Goal: Information Seeking & Learning: Learn about a topic

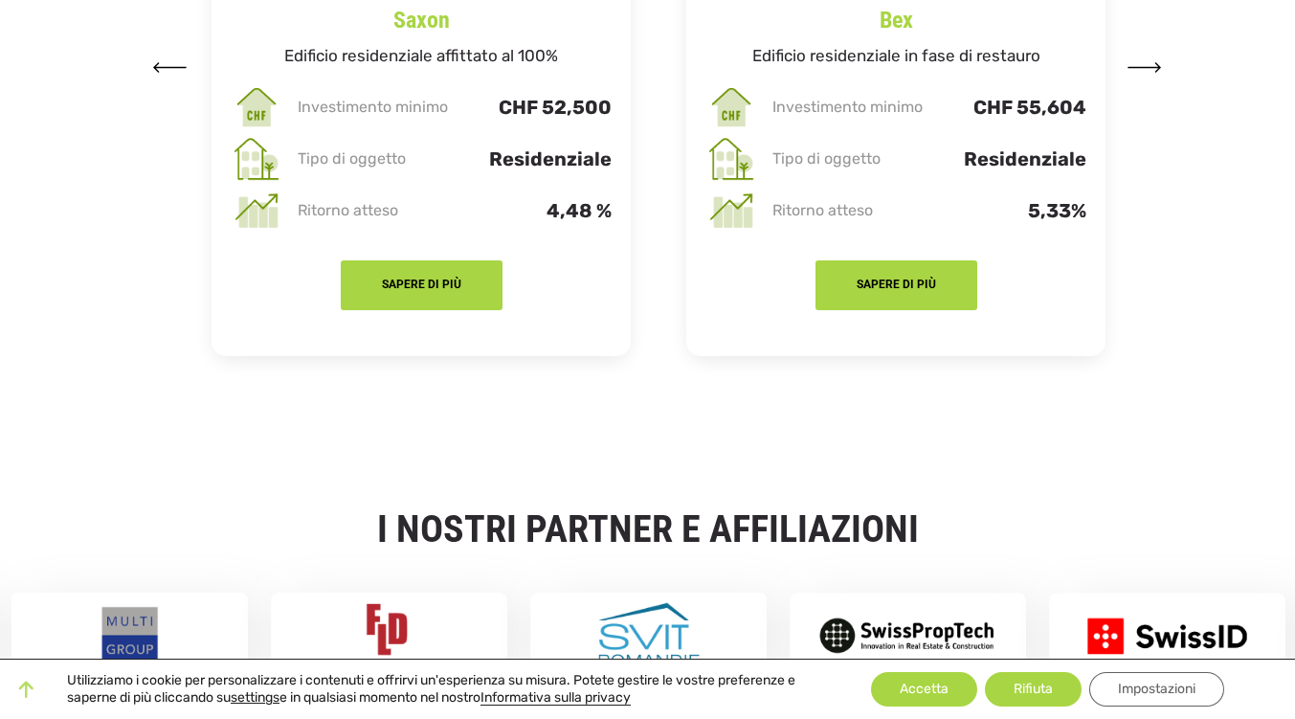
scroll to position [2584, 0]
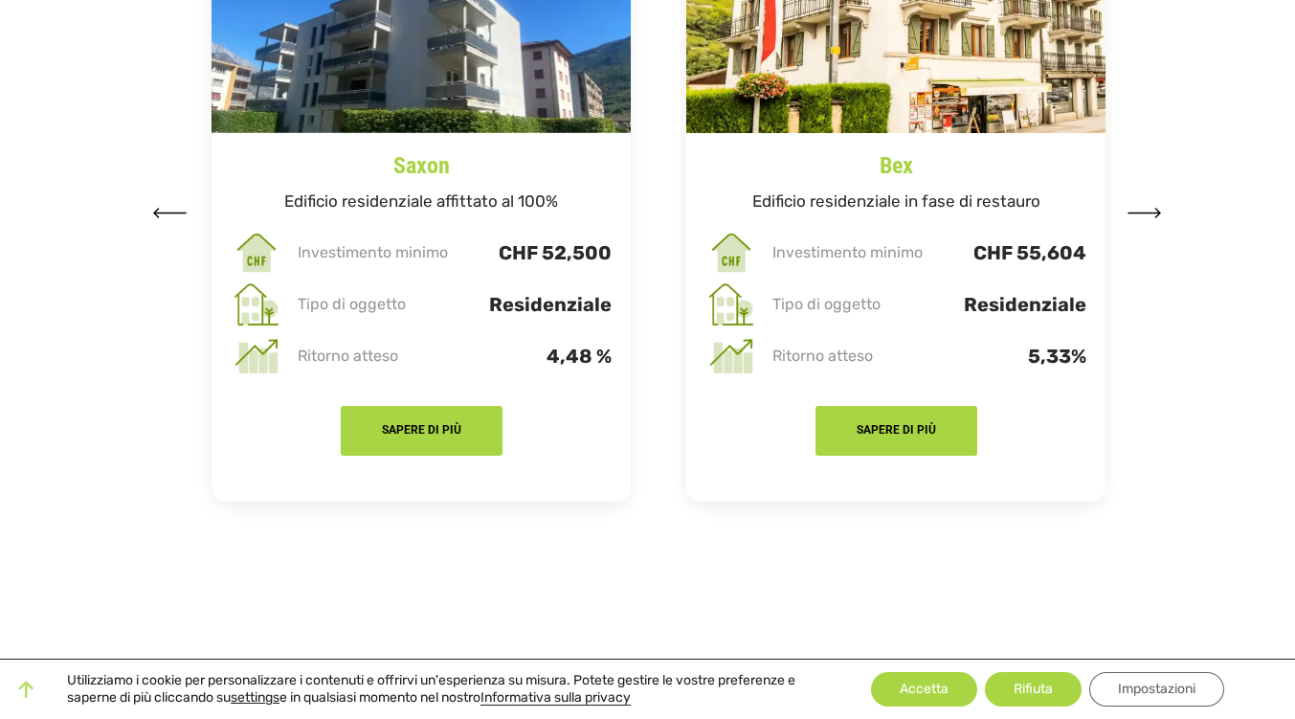
click at [1149, 218] on img at bounding box center [1144, 213] width 34 height 11
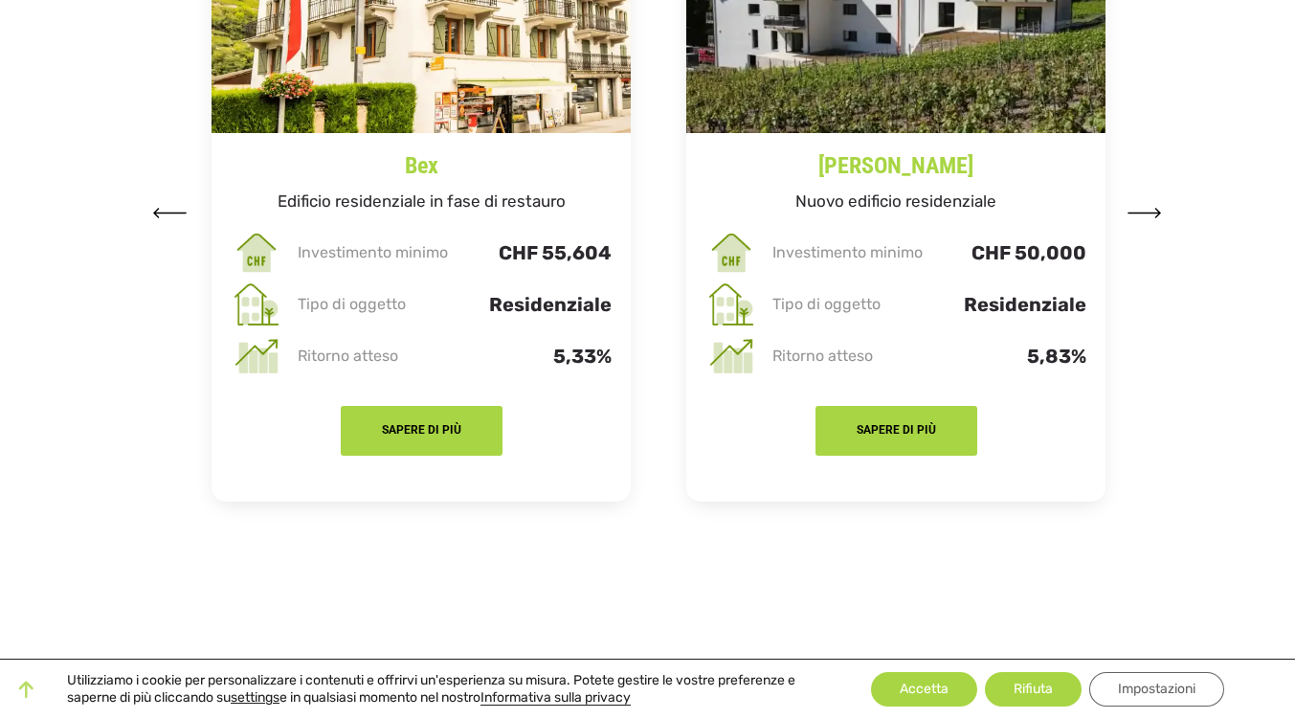
scroll to position [2488, 0]
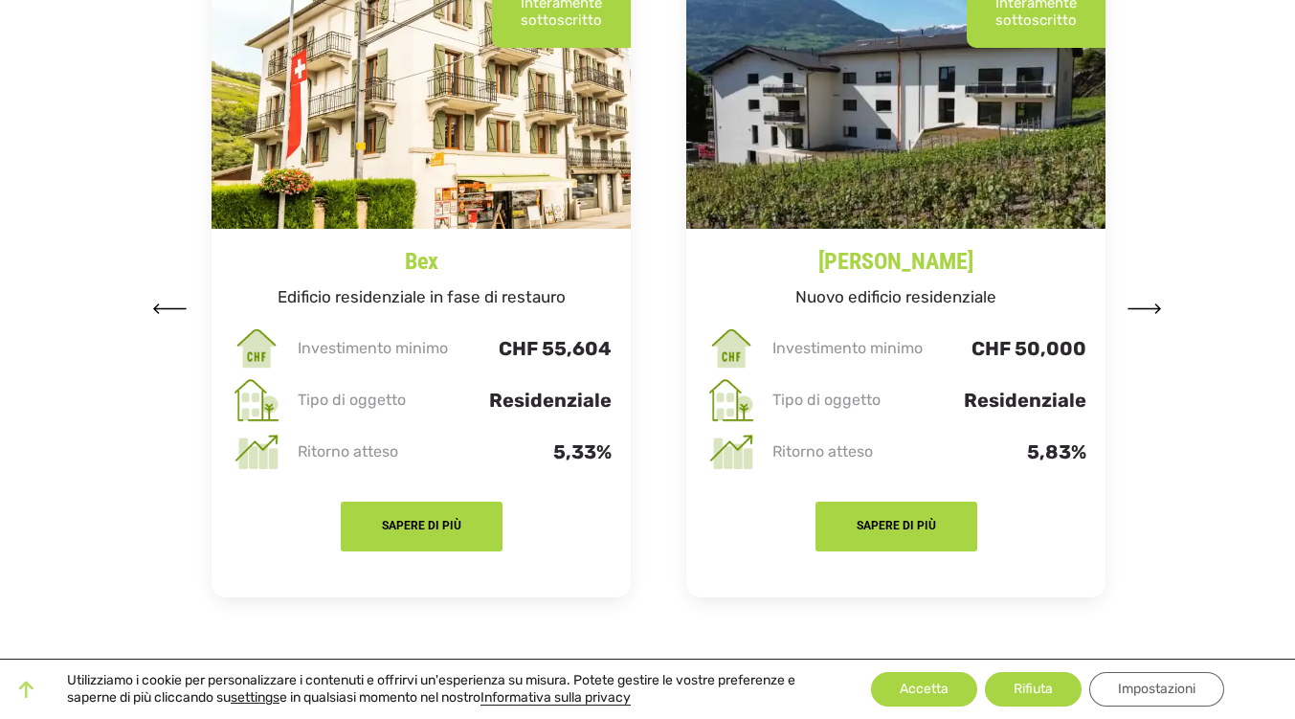
click at [1136, 303] on button at bounding box center [1144, 307] width 34 height 29
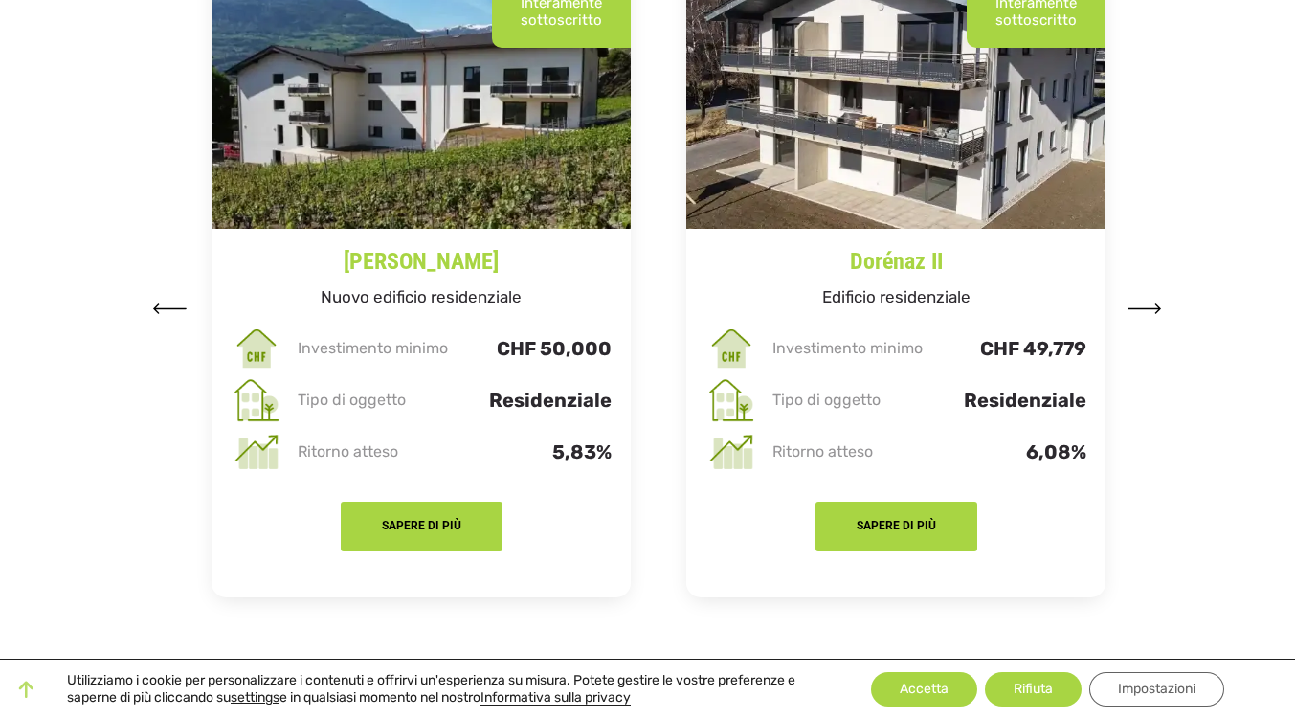
click at [1136, 303] on button at bounding box center [1144, 307] width 34 height 29
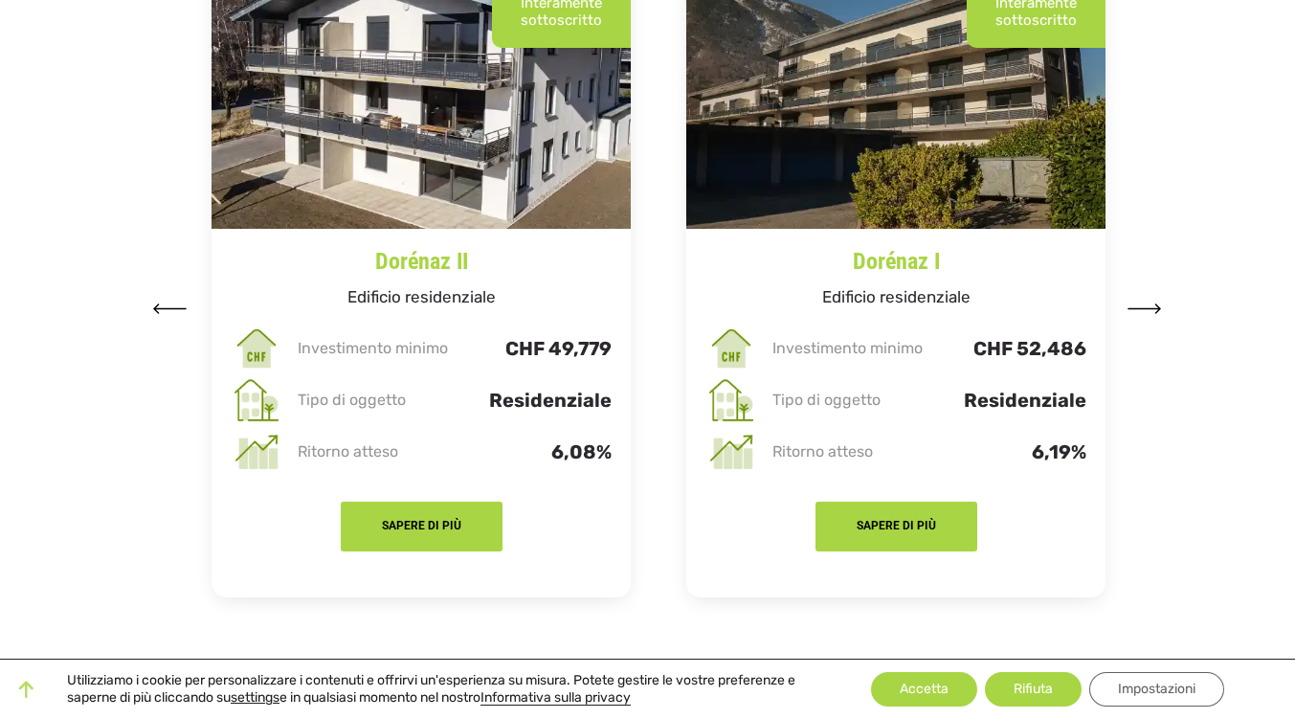
click at [1136, 303] on button at bounding box center [1144, 307] width 34 height 29
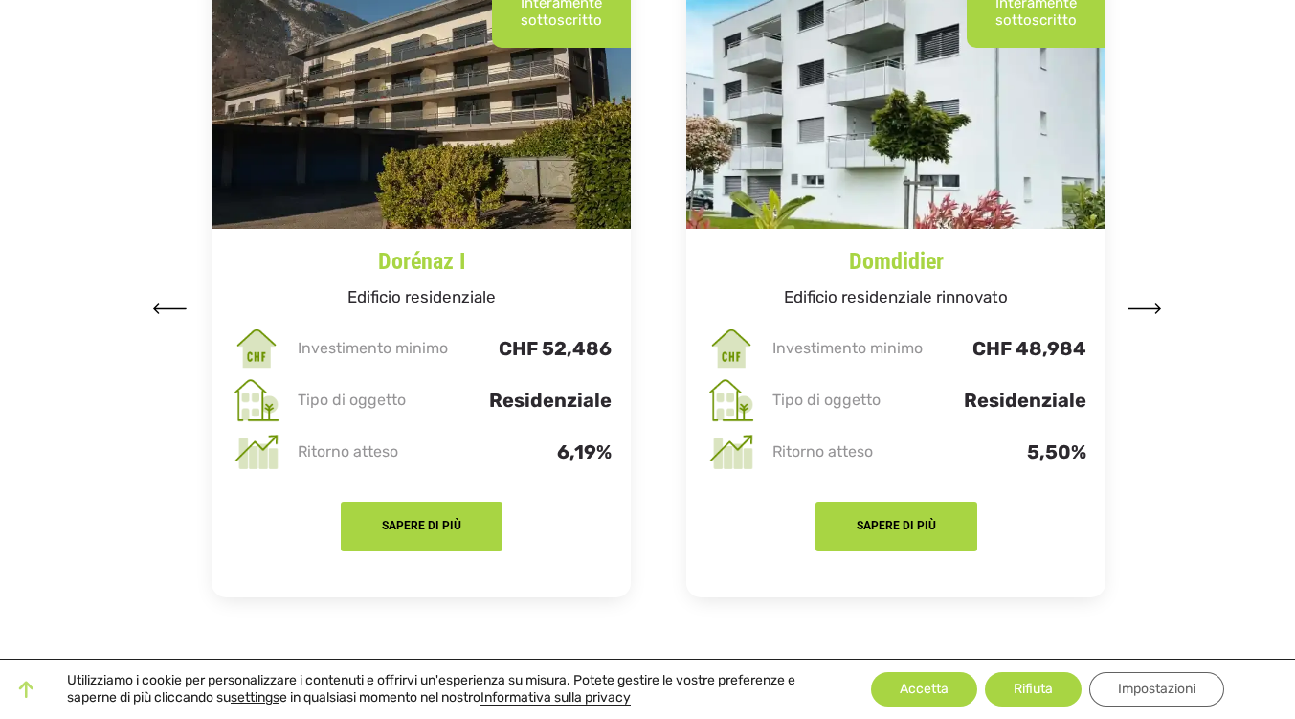
click at [1136, 303] on button at bounding box center [1144, 307] width 34 height 29
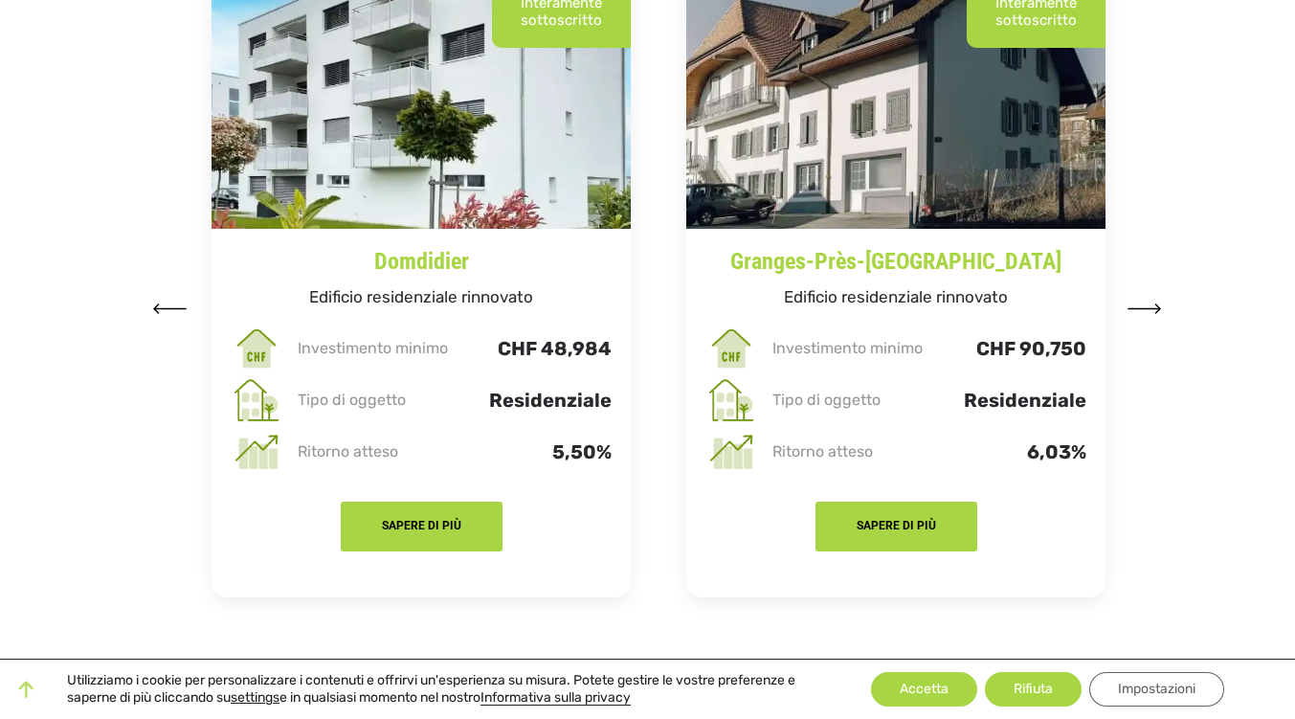
click at [1136, 303] on button at bounding box center [1144, 307] width 34 height 29
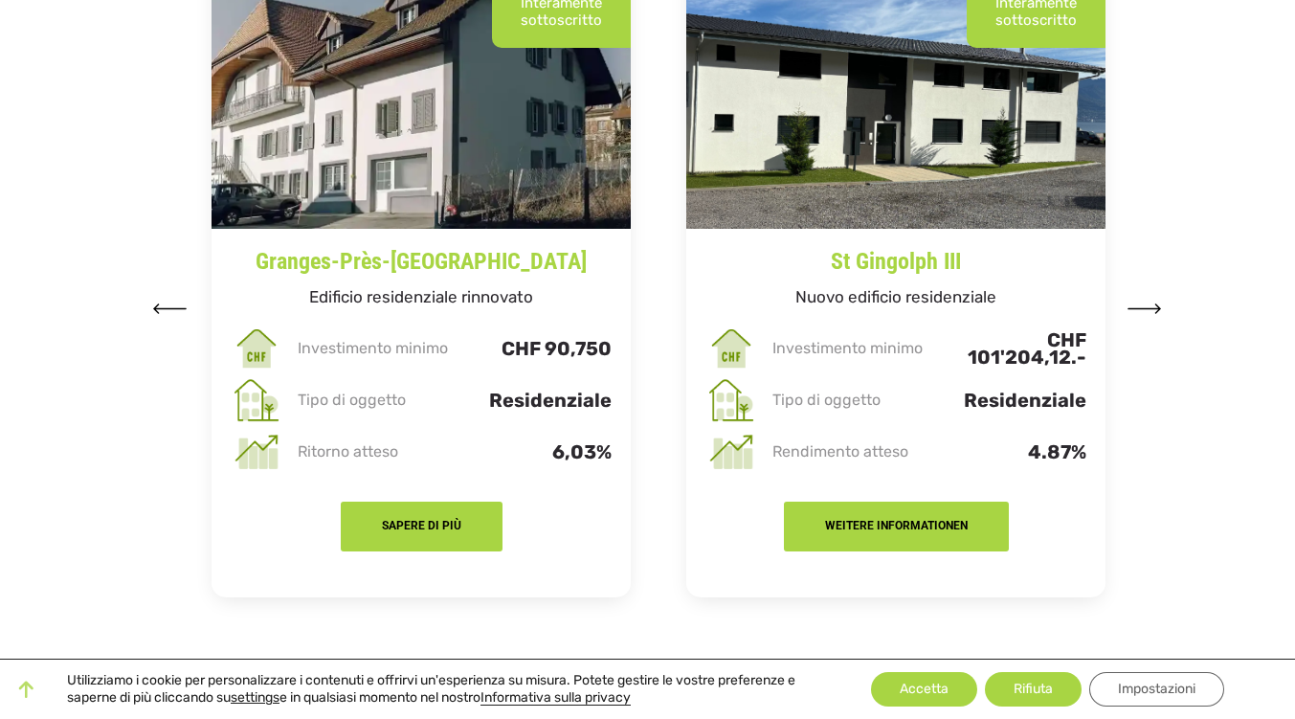
click at [1136, 303] on button at bounding box center [1144, 307] width 34 height 29
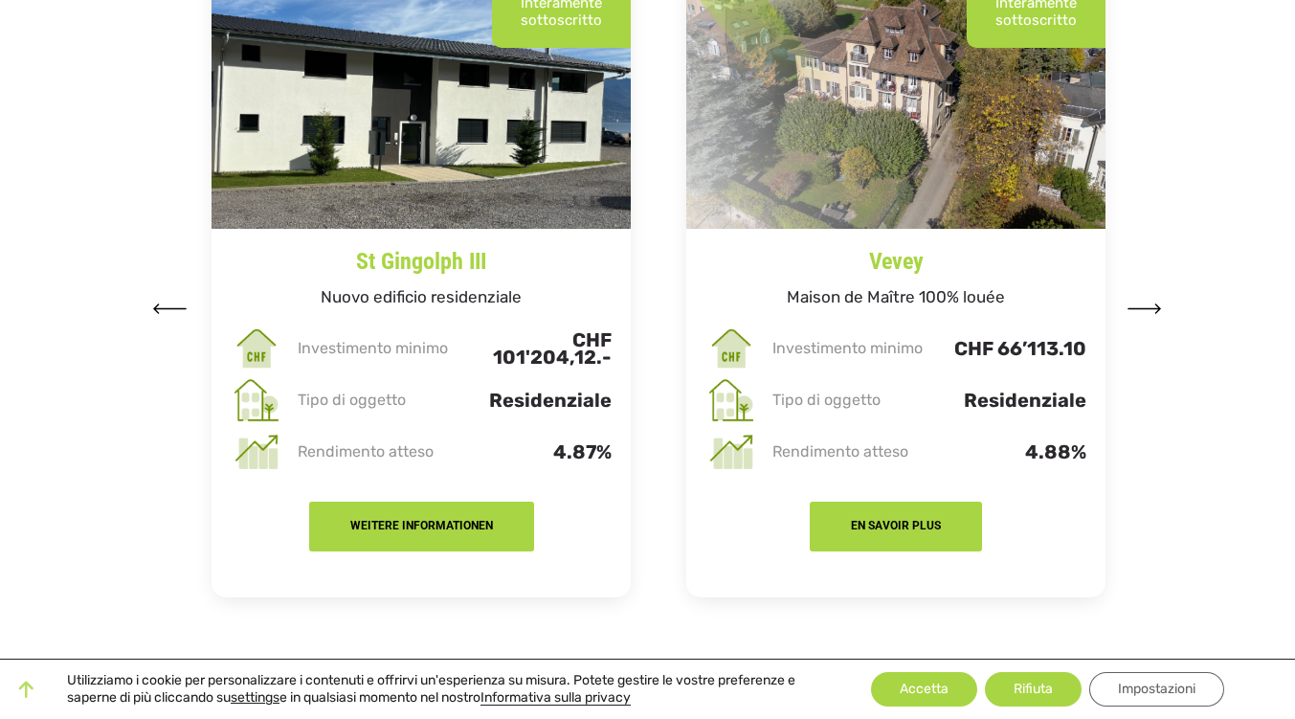
click at [1136, 303] on button at bounding box center [1144, 307] width 34 height 29
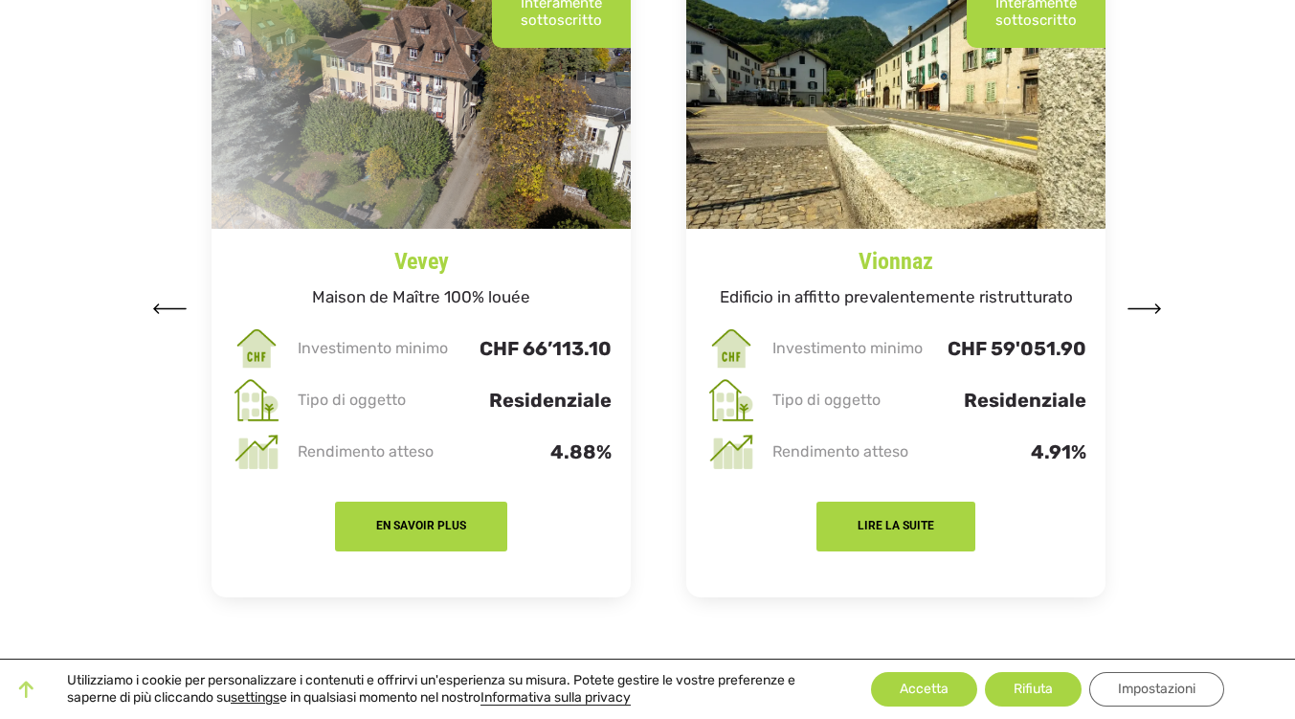
click at [1136, 303] on button at bounding box center [1144, 307] width 34 height 29
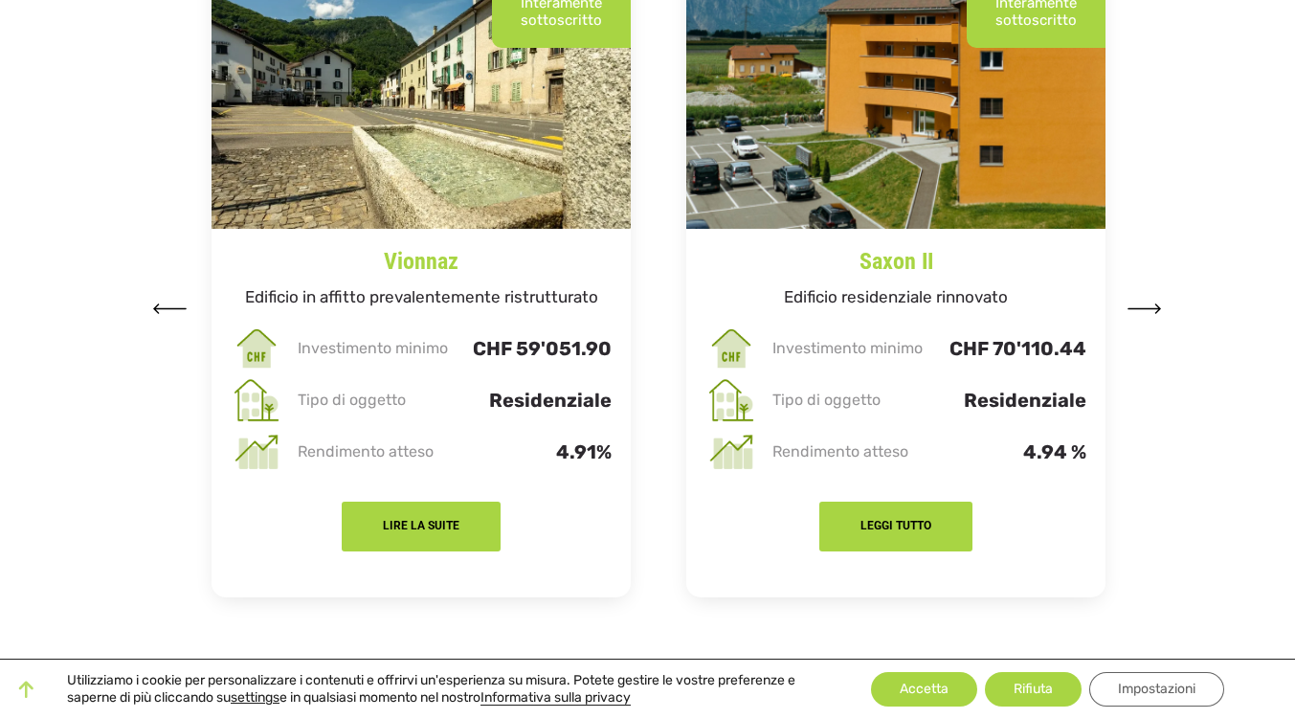
click at [1136, 303] on button at bounding box center [1144, 307] width 34 height 29
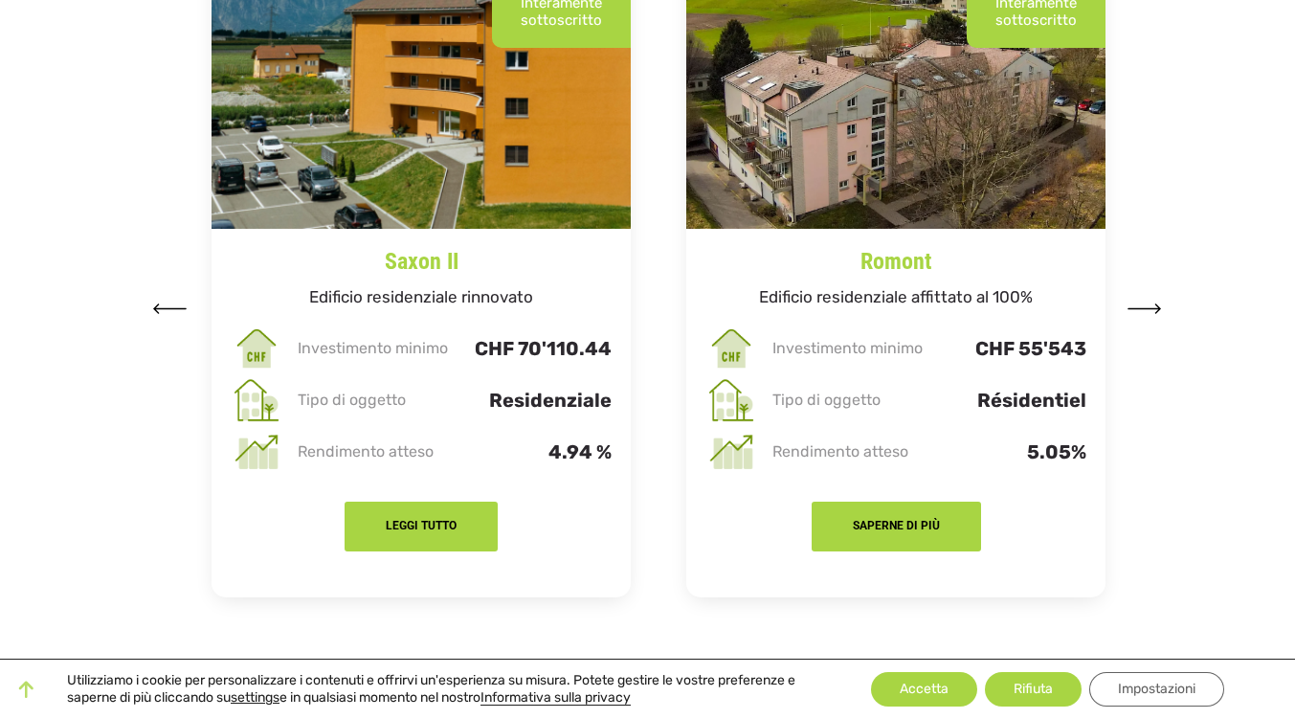
click at [1136, 303] on button at bounding box center [1144, 307] width 34 height 29
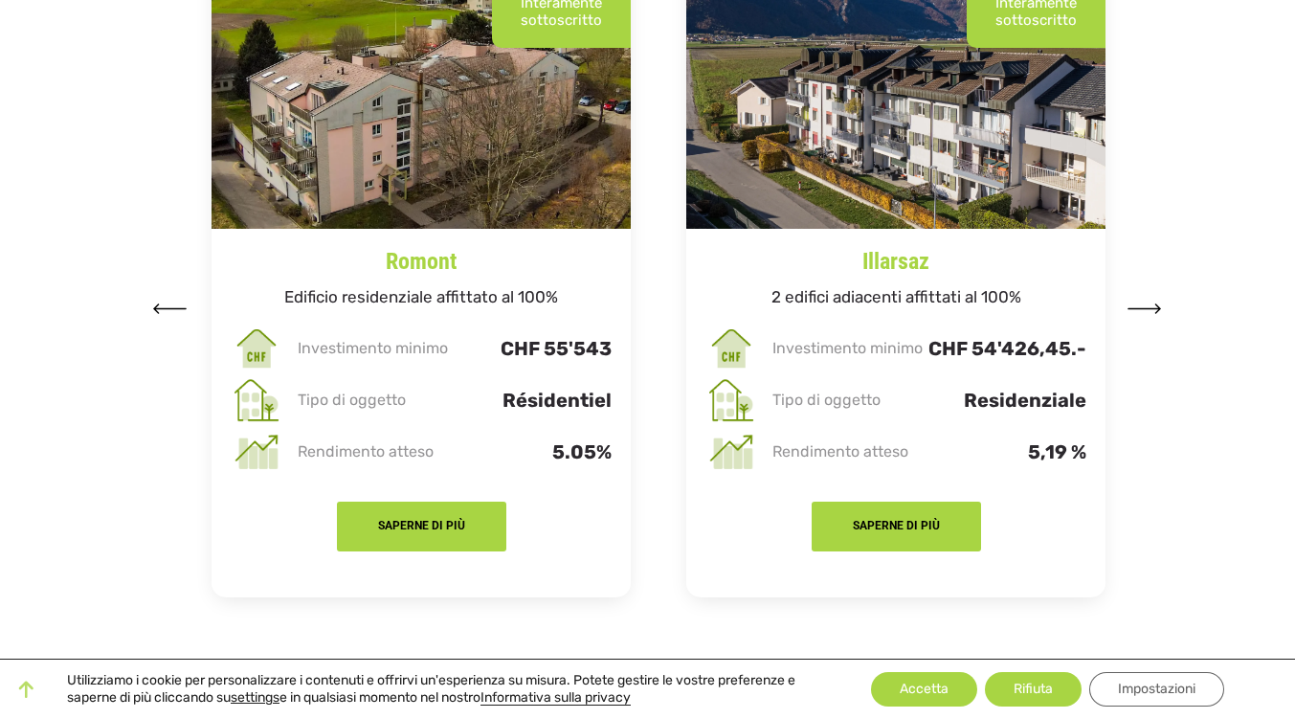
click at [1136, 303] on button at bounding box center [1144, 307] width 34 height 29
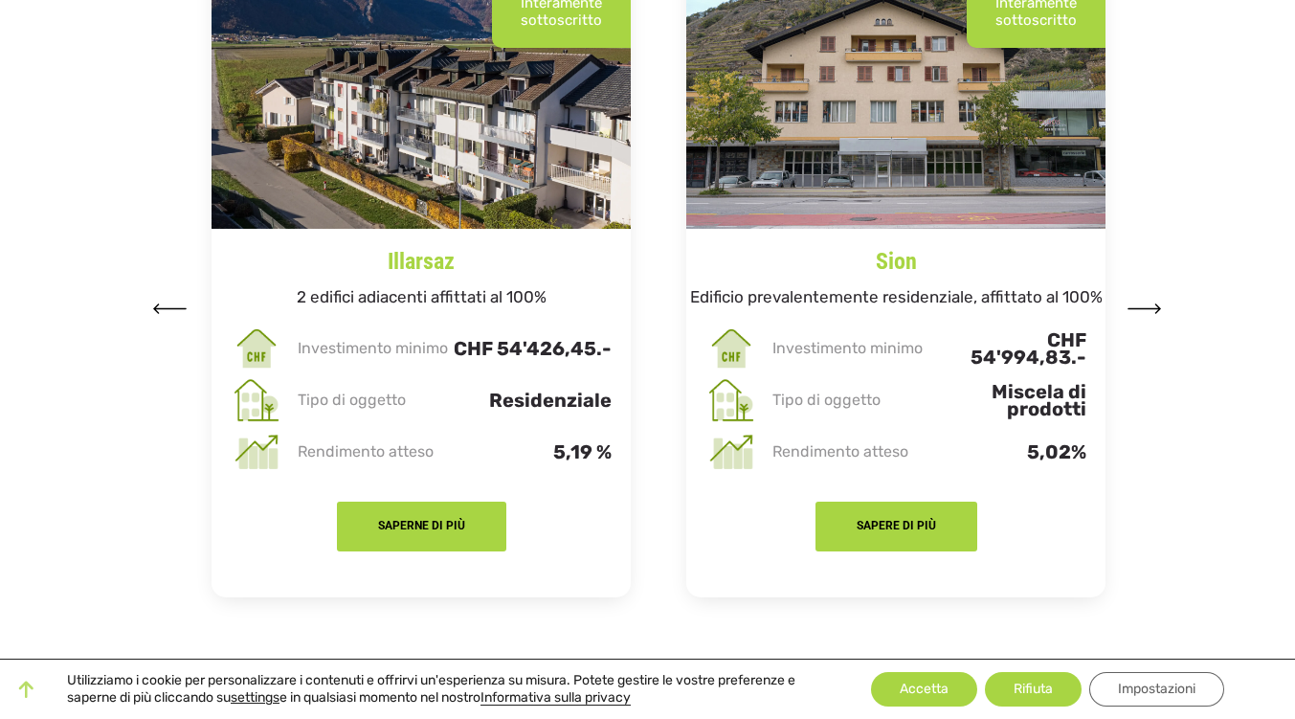
click at [1136, 303] on button at bounding box center [1144, 307] width 34 height 29
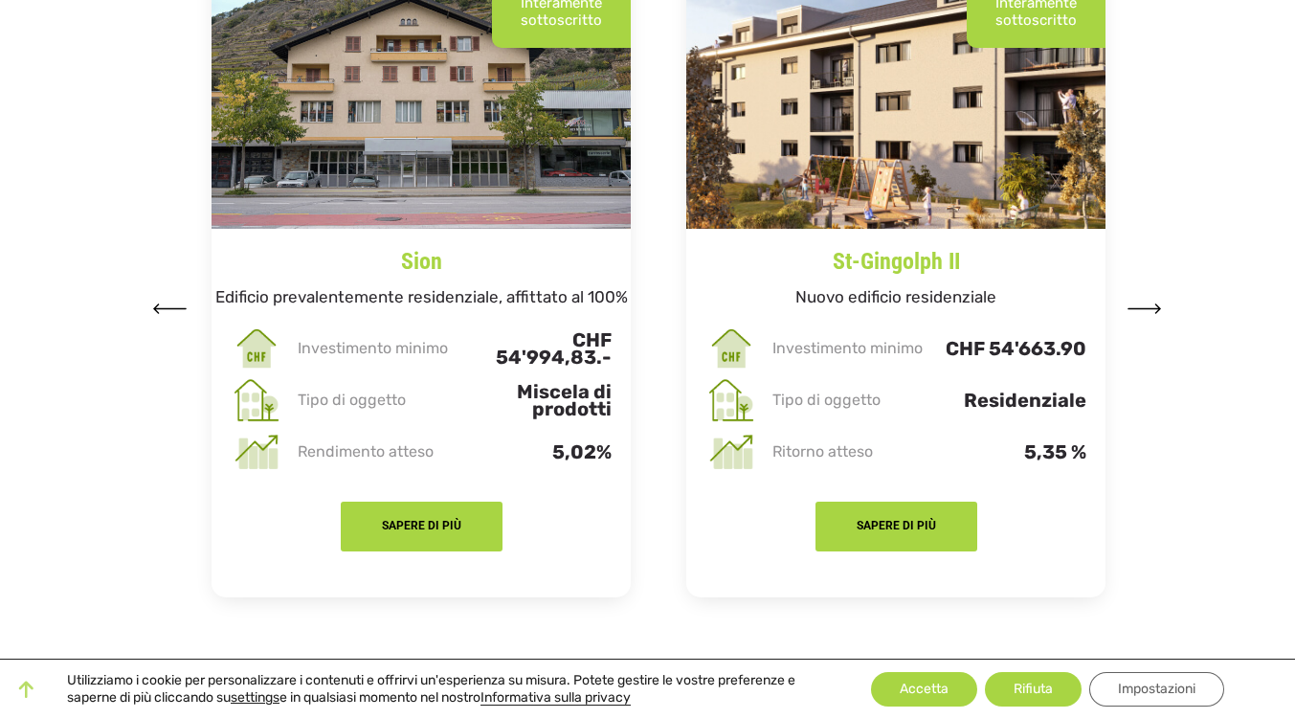
click at [1136, 303] on button at bounding box center [1144, 307] width 34 height 29
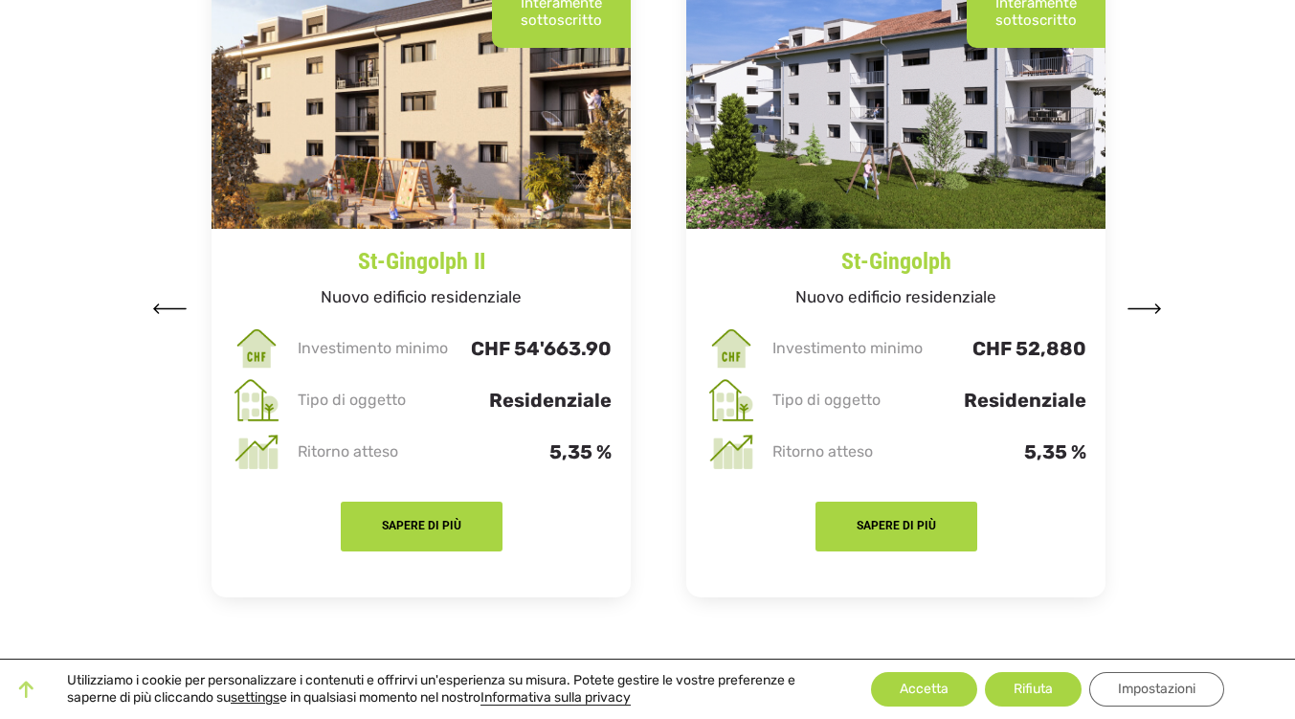
click at [1136, 303] on button at bounding box center [1144, 307] width 34 height 29
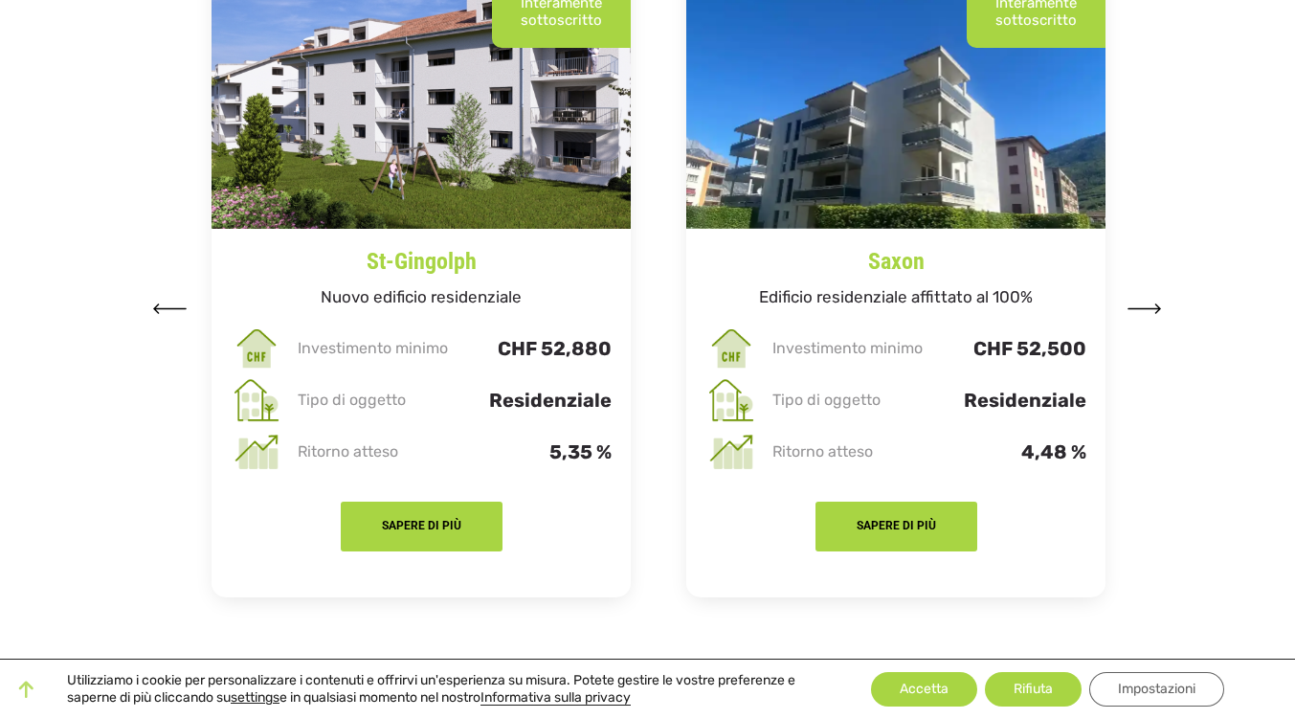
click at [1136, 303] on button at bounding box center [1144, 307] width 34 height 29
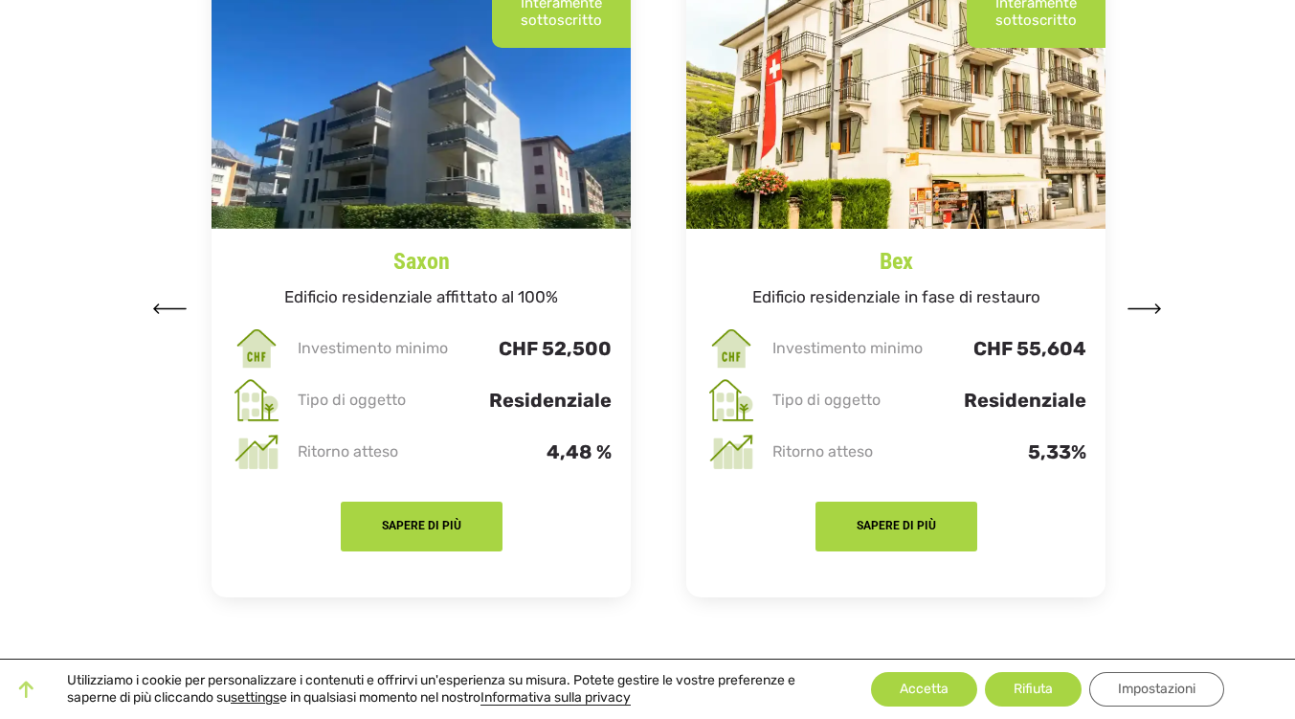
click at [1136, 303] on button at bounding box center [1144, 307] width 34 height 29
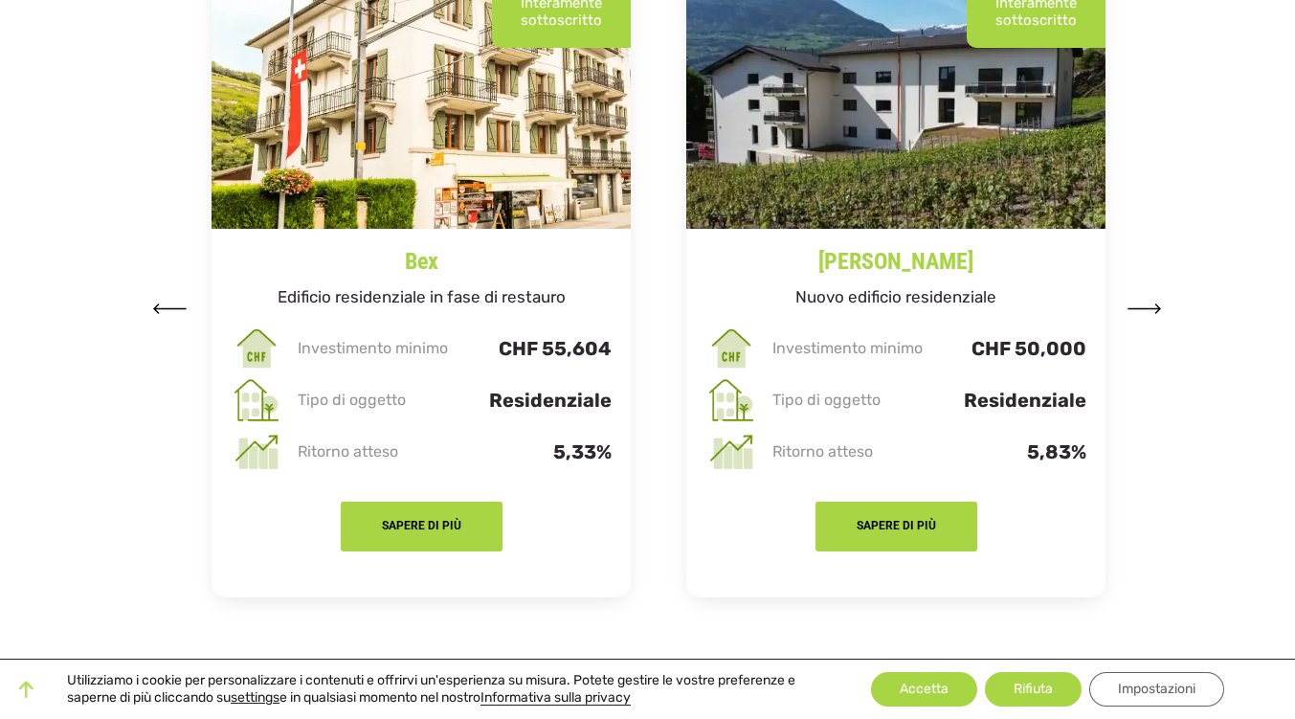
click at [1136, 303] on button at bounding box center [1144, 307] width 34 height 29
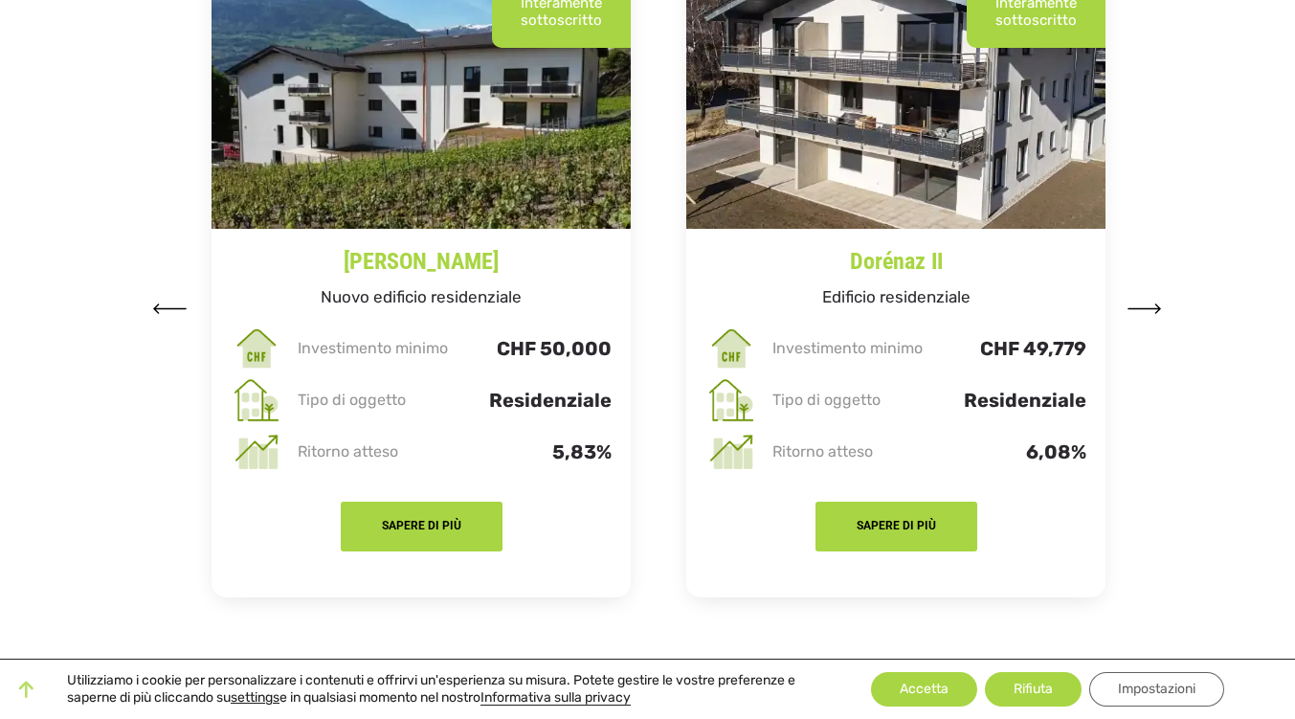
click at [1136, 303] on button at bounding box center [1144, 307] width 34 height 29
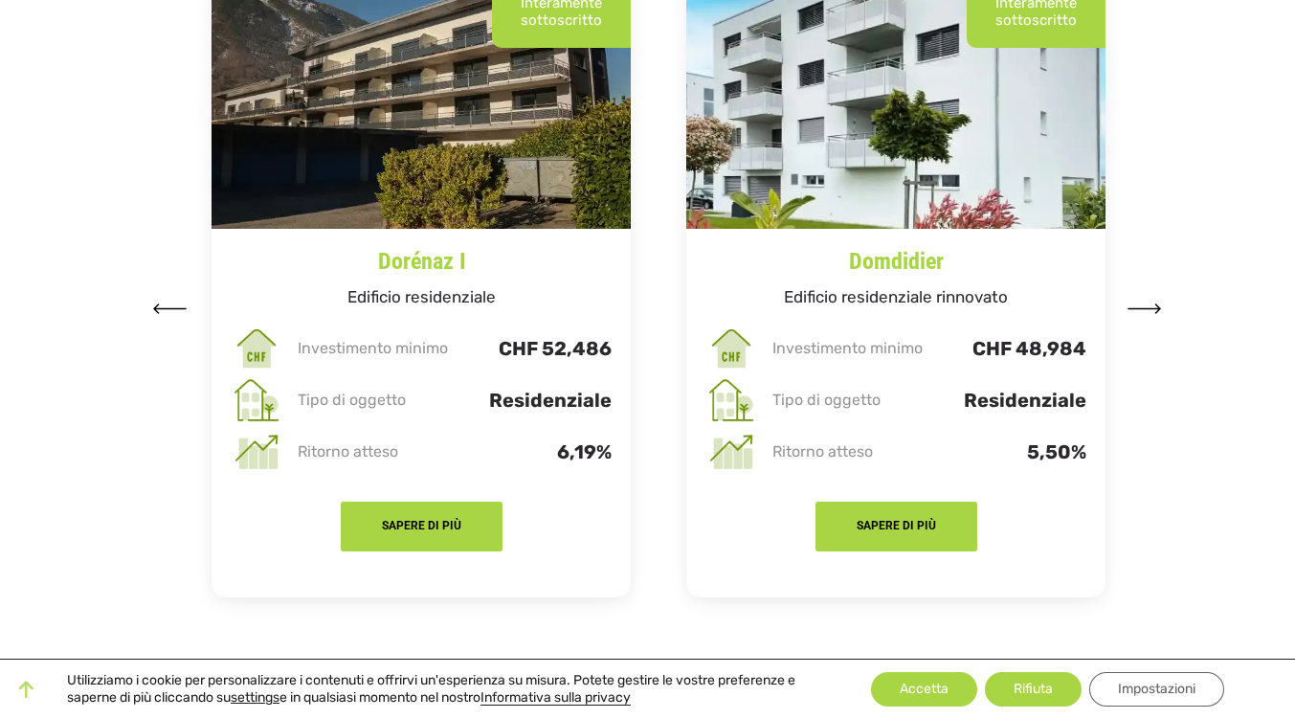
click at [1136, 303] on button at bounding box center [1144, 307] width 34 height 29
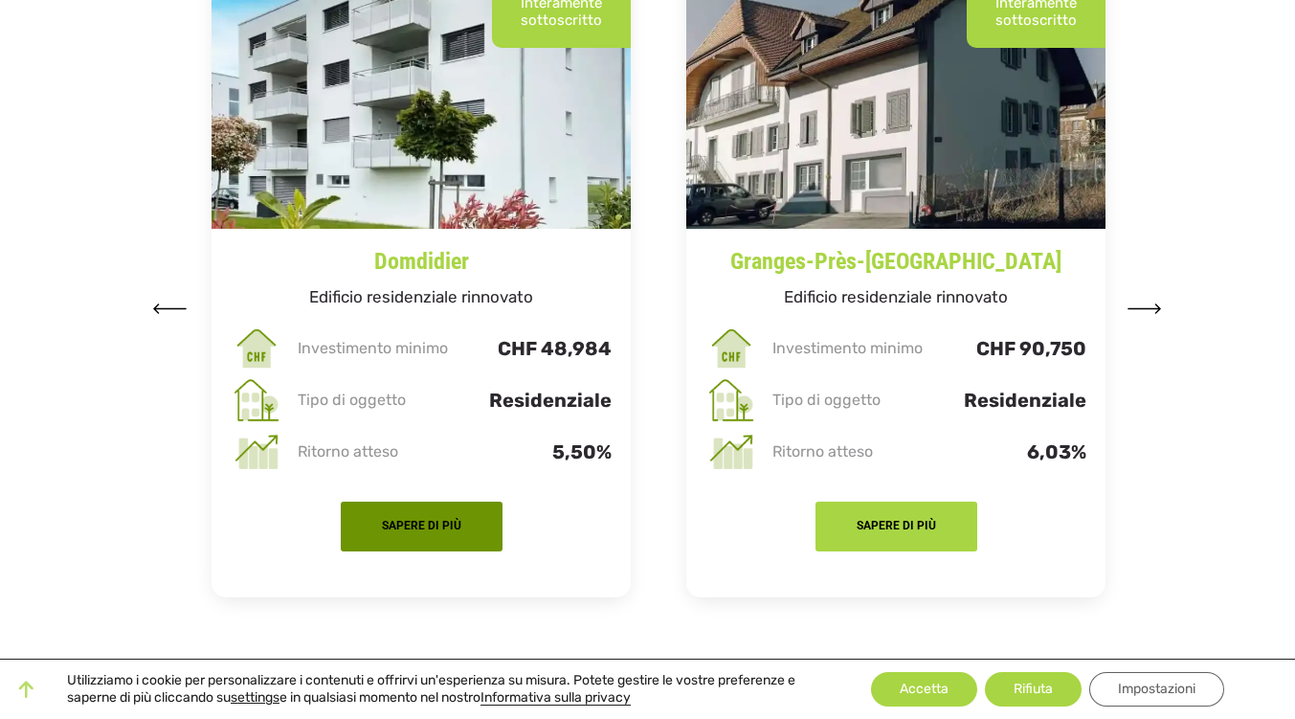
click at [452, 529] on button "SAPERE DI PIÙ" at bounding box center [422, 526] width 162 height 50
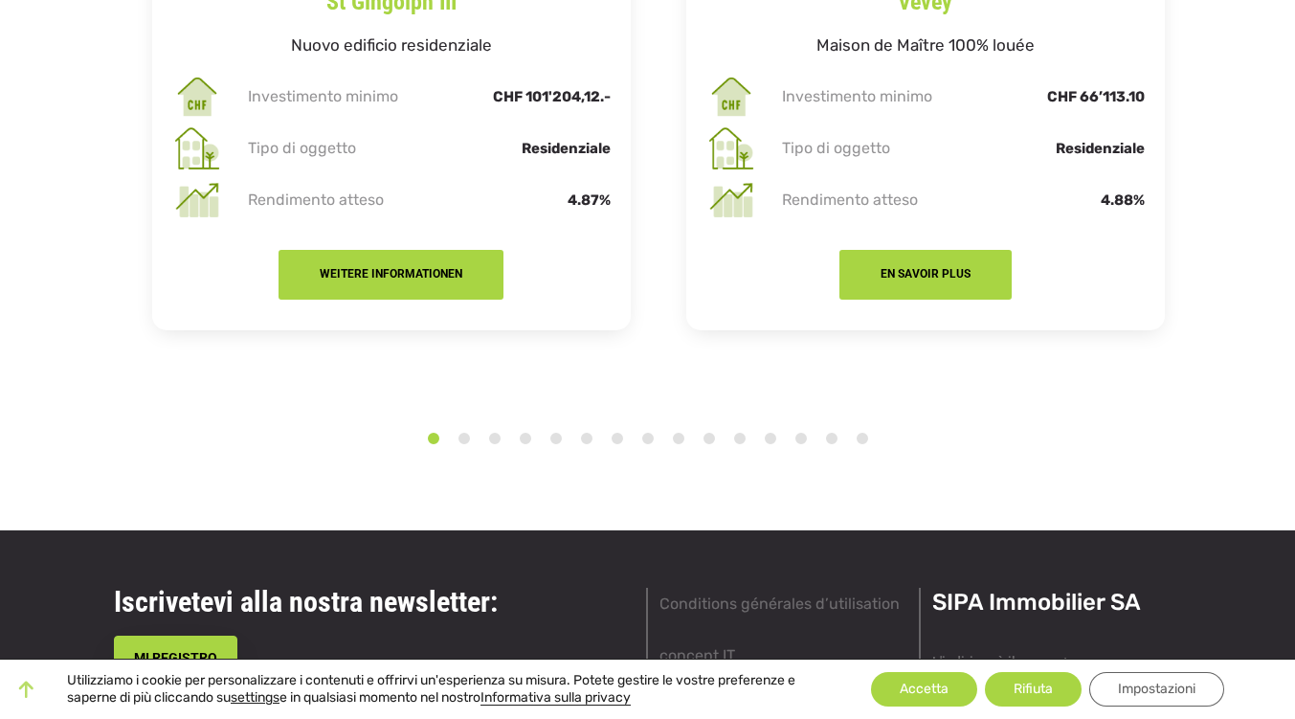
scroll to position [3636, 0]
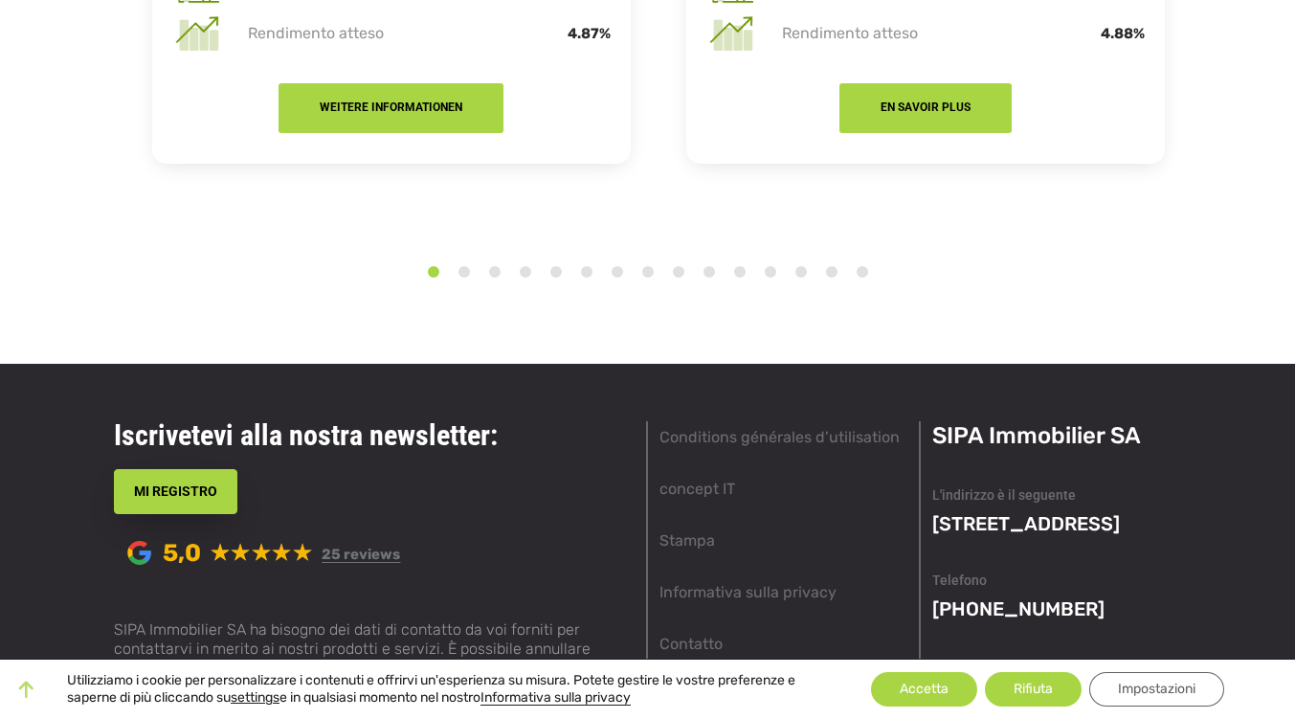
click at [865, 273] on button "15" at bounding box center [862, 271] width 19 height 19
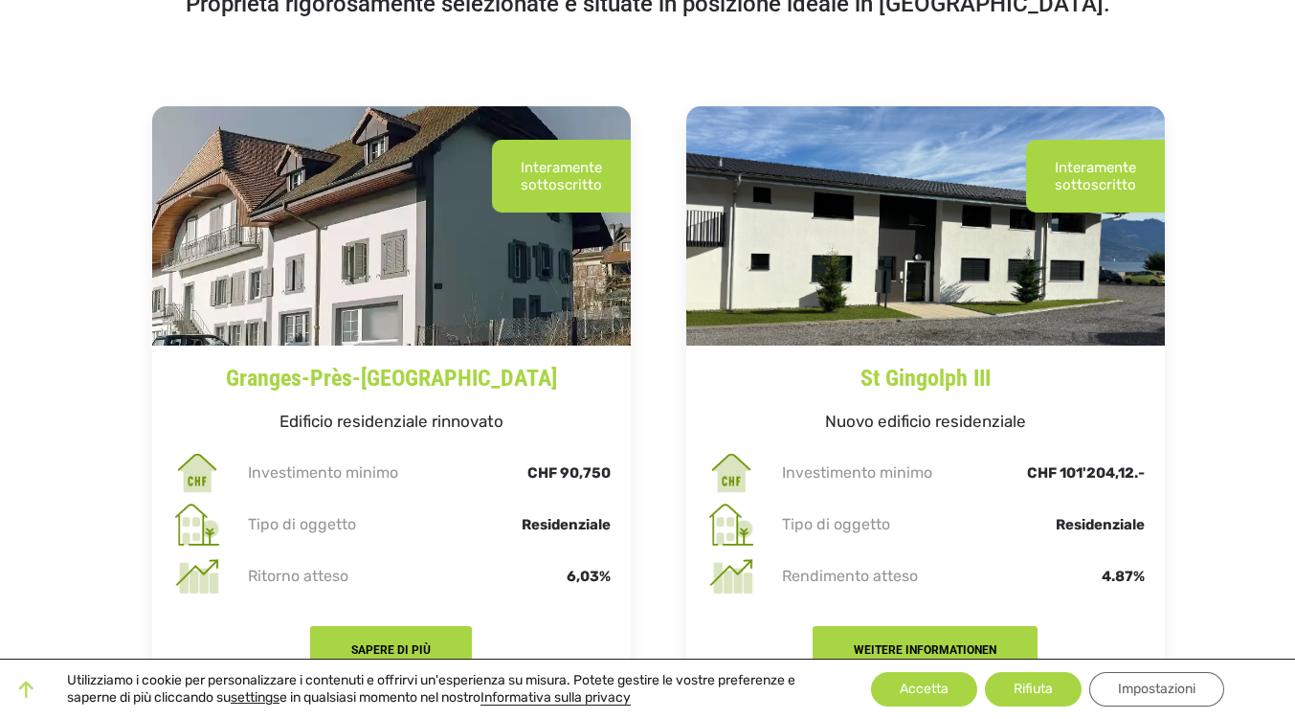
scroll to position [3062, 0]
